Goal: Information Seeking & Learning: Learn about a topic

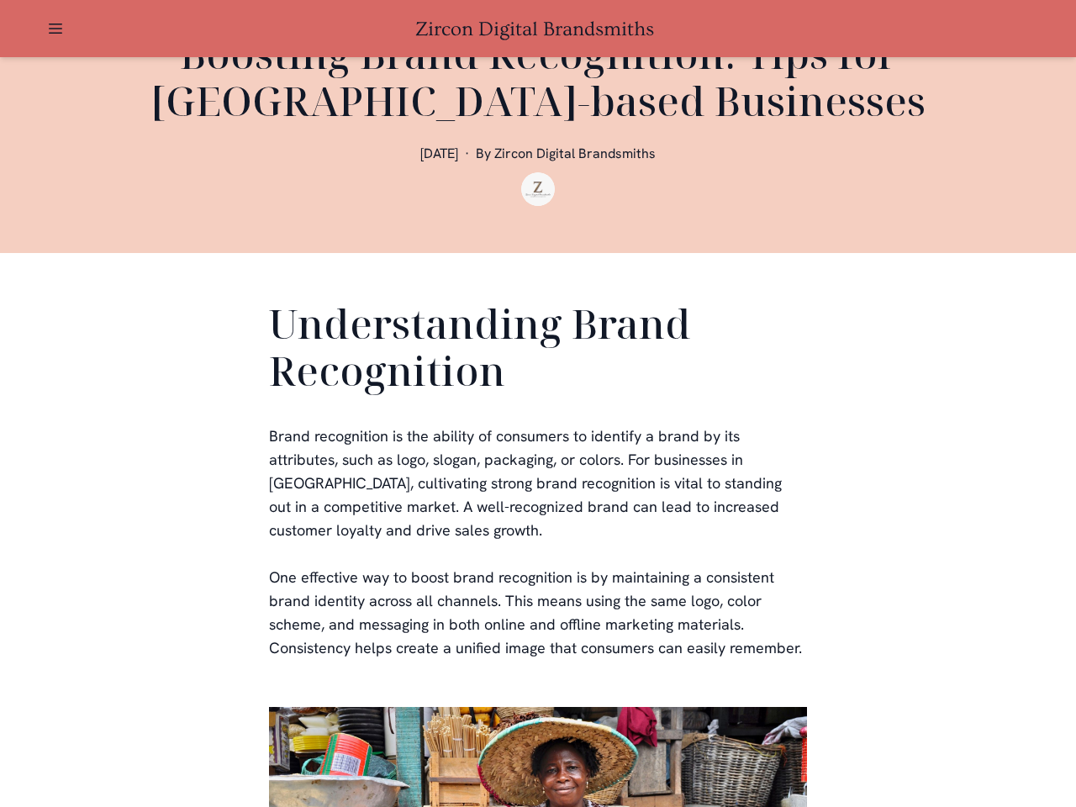
scroll to position [504, 0]
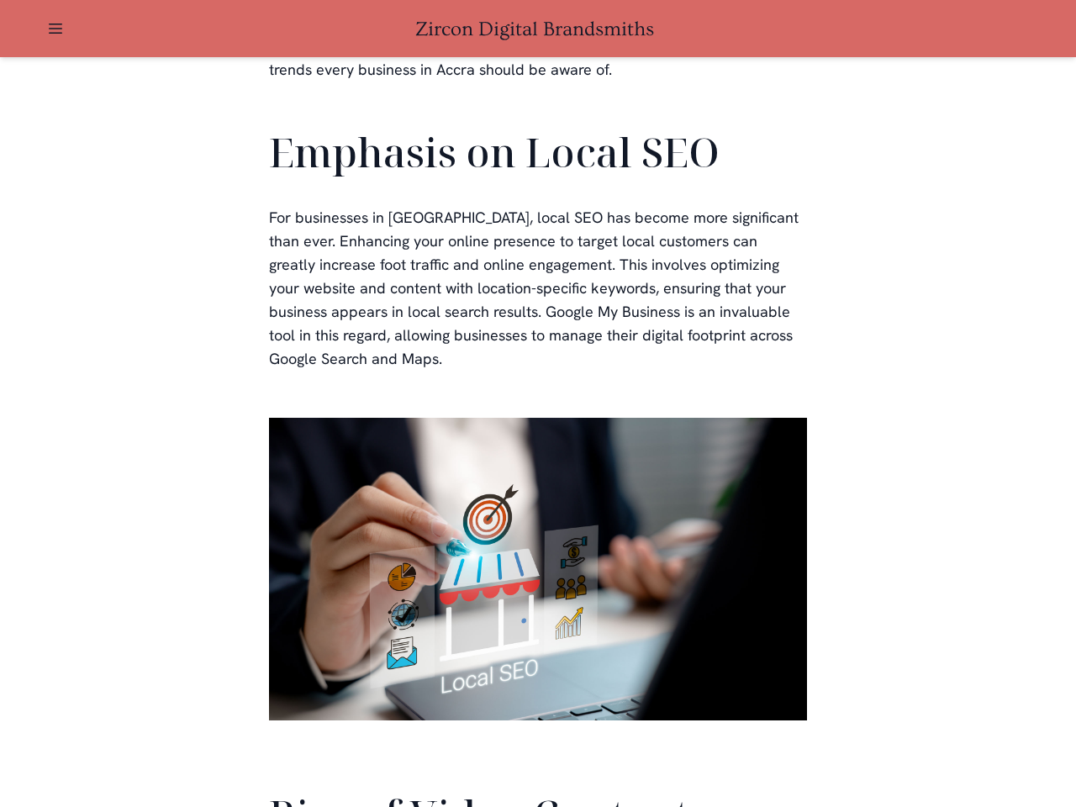
scroll to position [3794, 0]
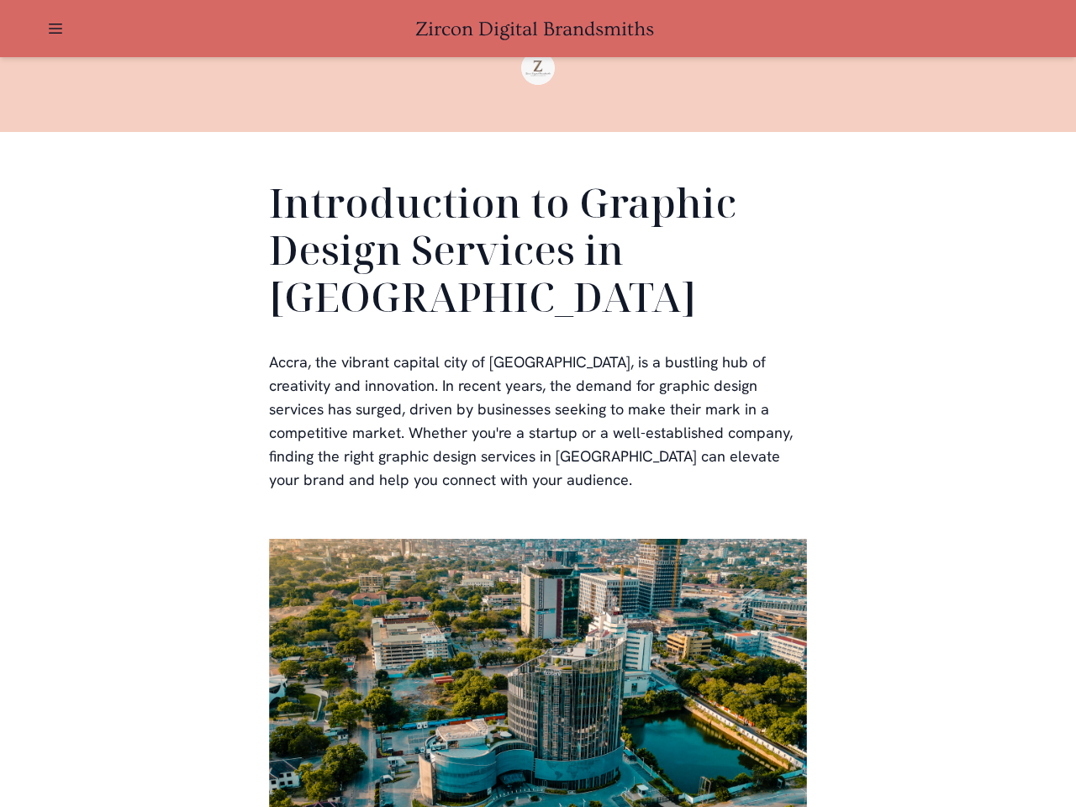
scroll to position [504, 0]
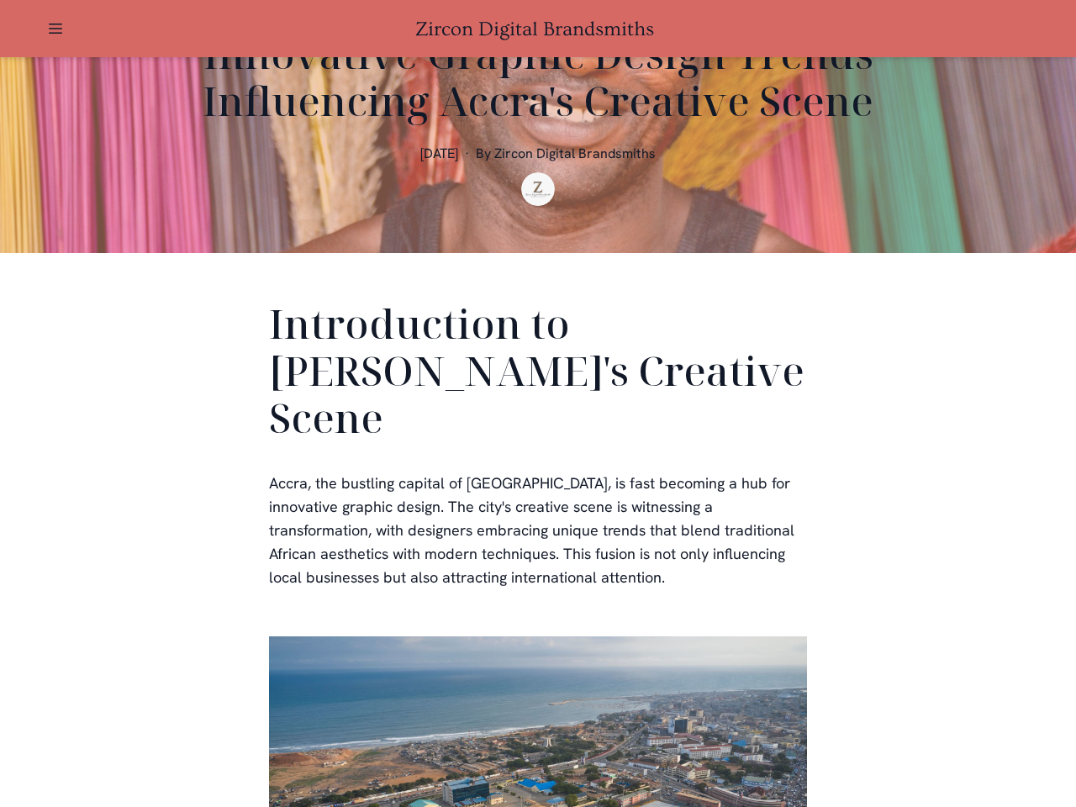
scroll to position [504, 0]
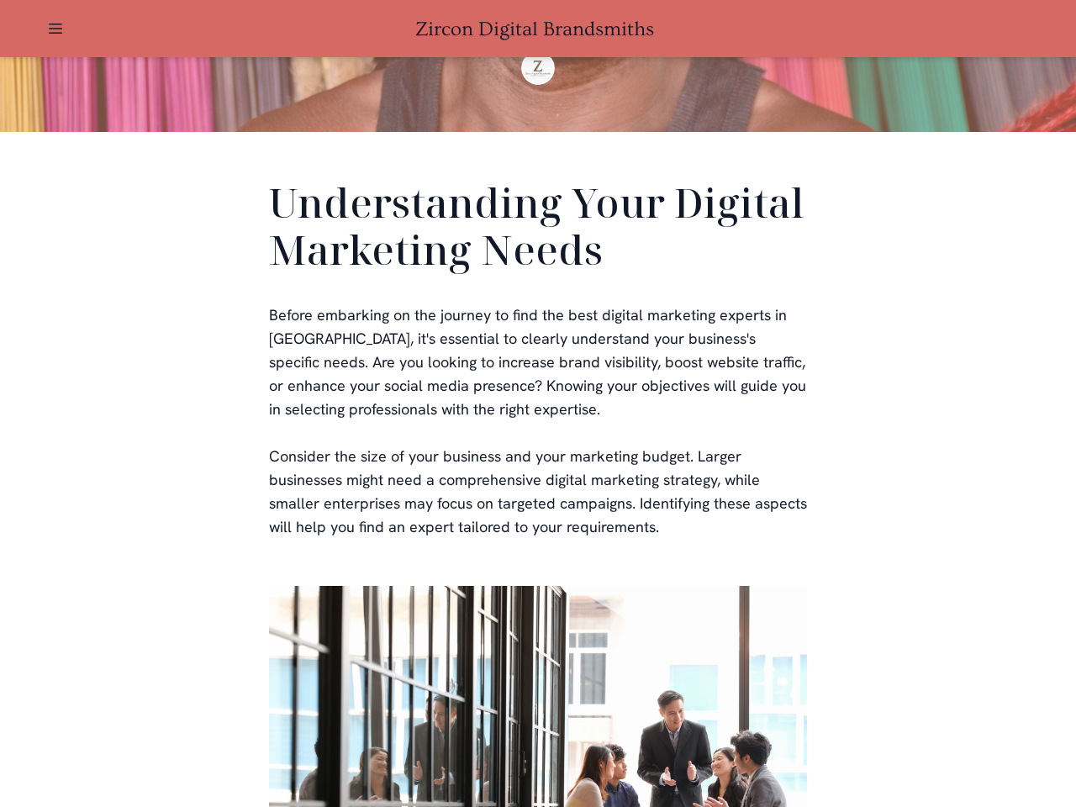
scroll to position [504, 0]
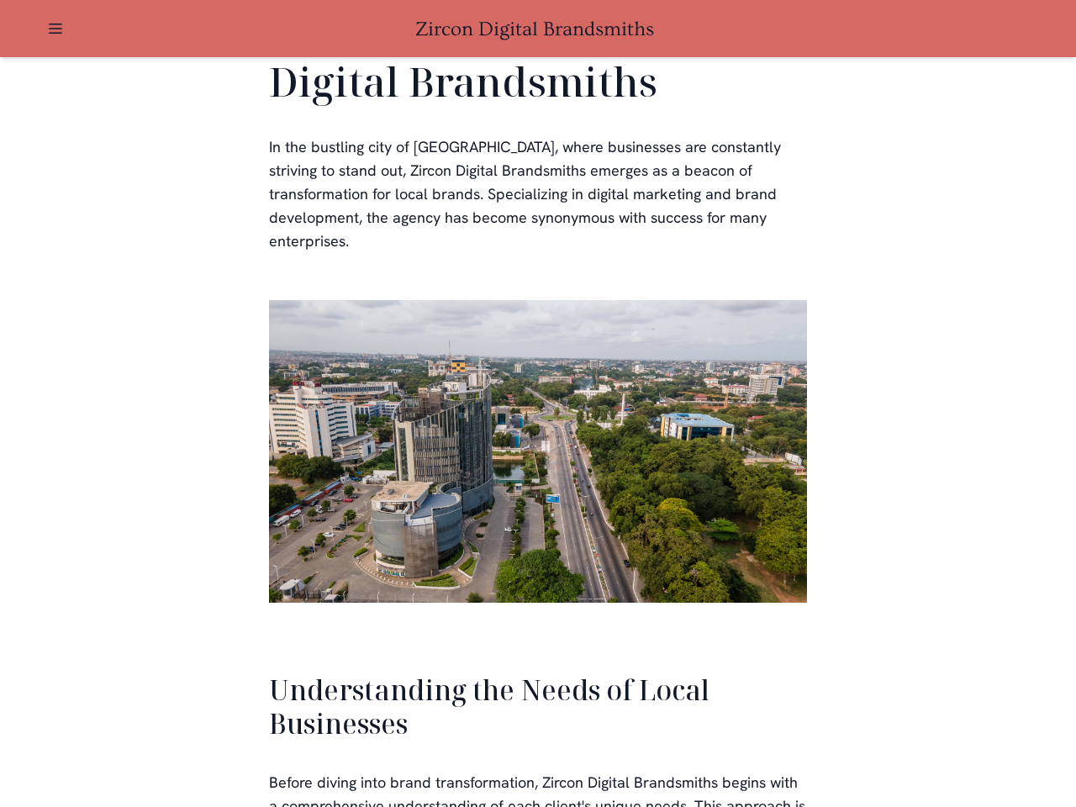
scroll to position [3585, 0]
